Goal: Information Seeking & Learning: Learn about a topic

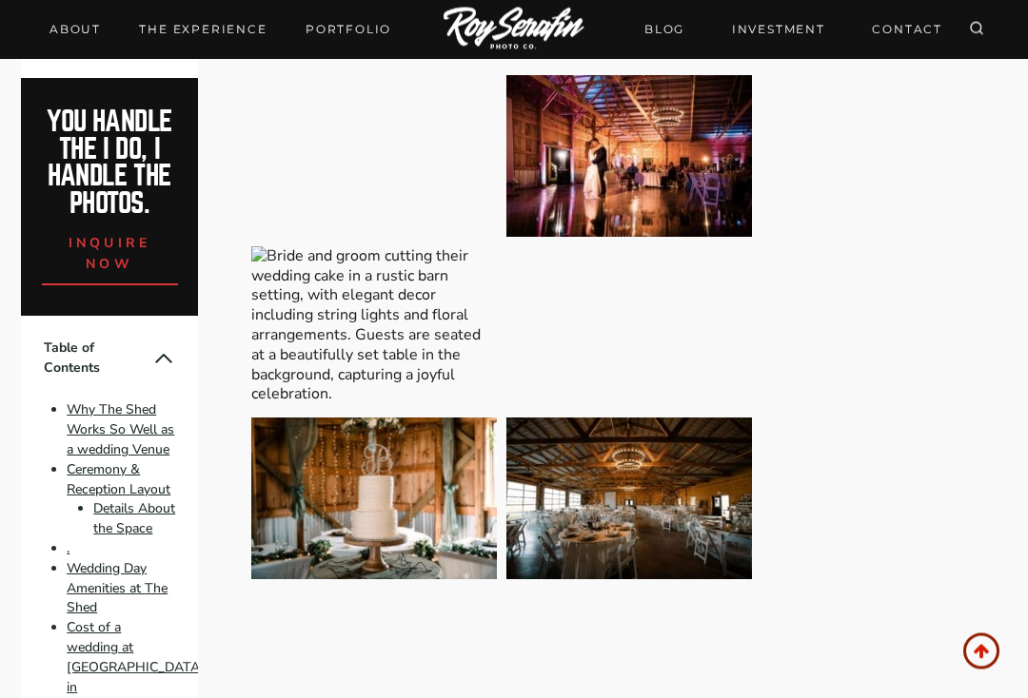
scroll to position [4519, 0]
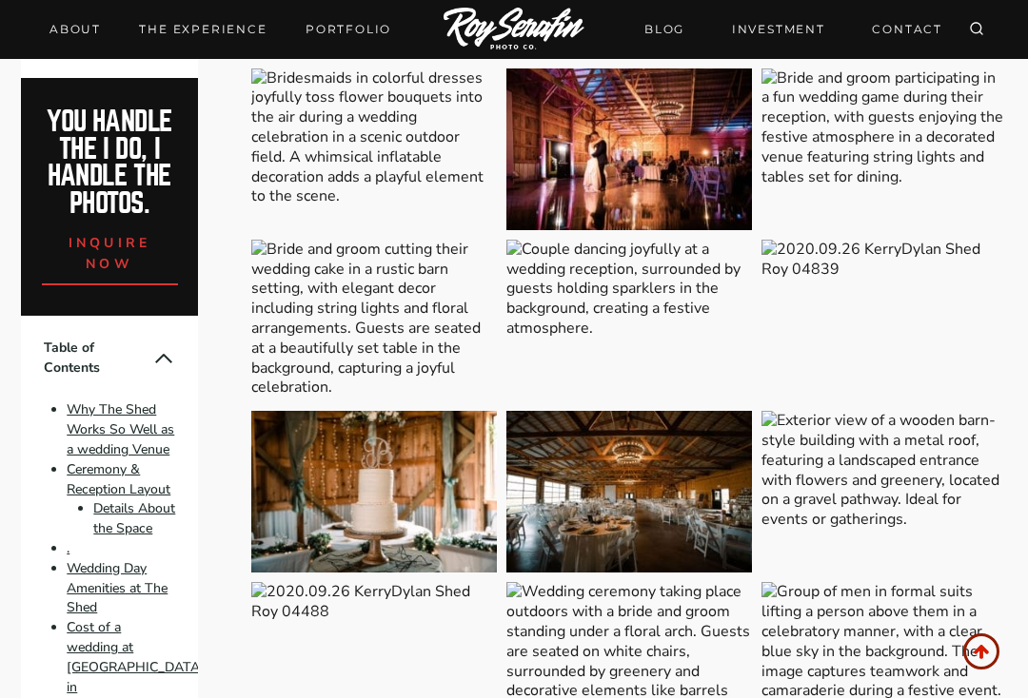
click at [699, 411] on img at bounding box center [629, 492] width 246 height 162
click at [435, 411] on img at bounding box center [374, 492] width 246 height 162
click at [122, 661] on link "Cost of a wedding at [GEOGRAPHIC_DATA] in [GEOGRAPHIC_DATA]" at bounding box center [136, 667] width 138 height 97
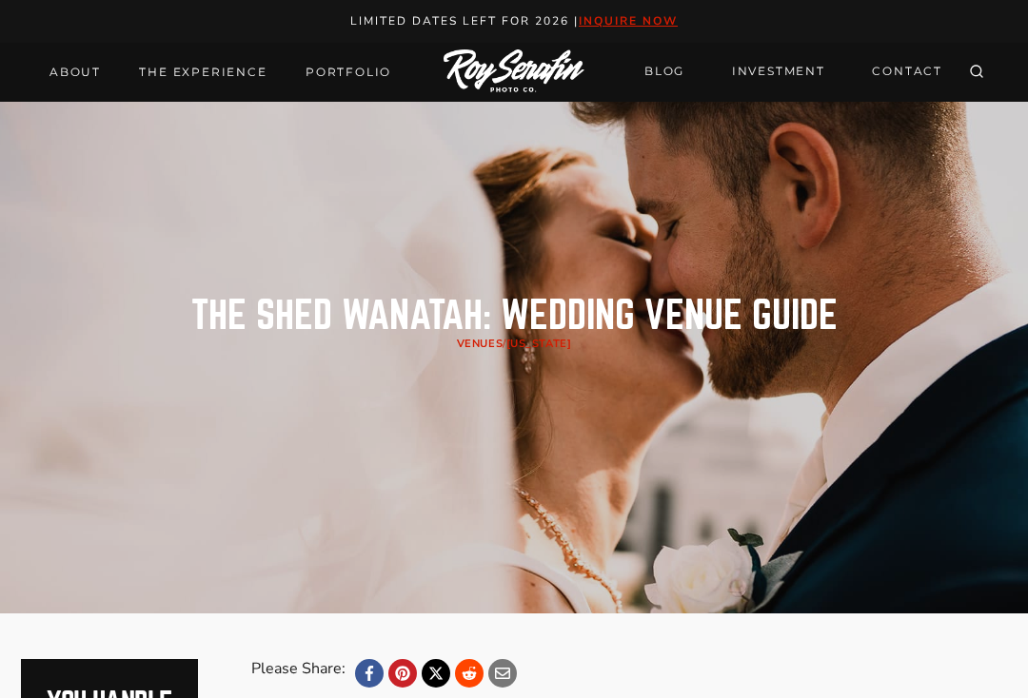
click at [800, 69] on link "INVESTMENT" at bounding box center [778, 71] width 116 height 33
click at [210, 59] on link "THE EXPERIENCE" at bounding box center [203, 72] width 150 height 27
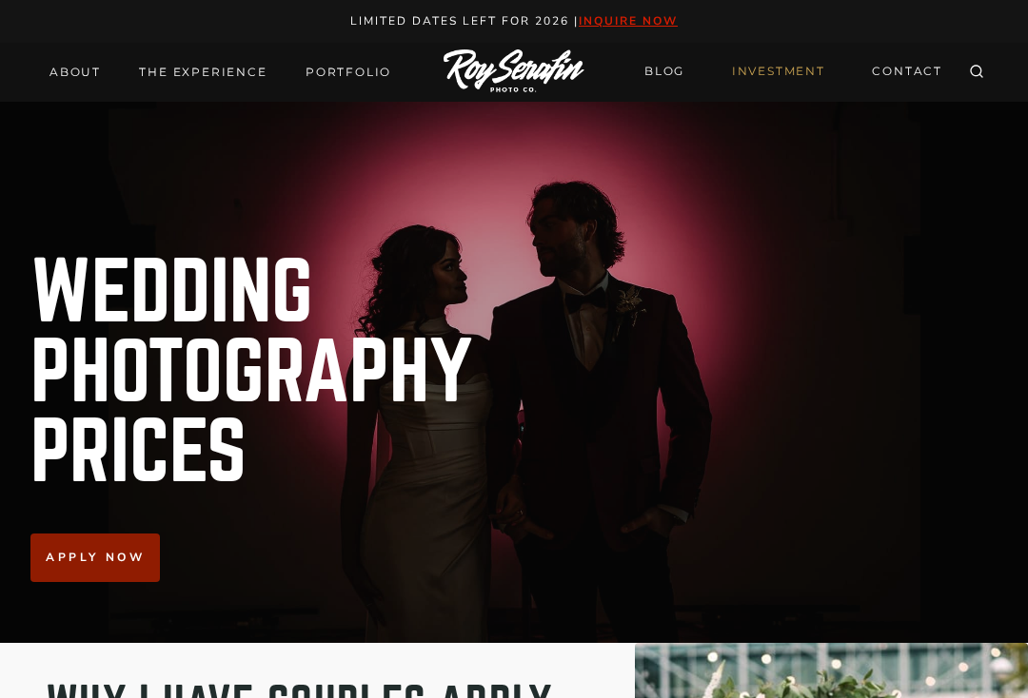
click at [89, 70] on link "About" at bounding box center [75, 72] width 74 height 27
